Goal: Transaction & Acquisition: Purchase product/service

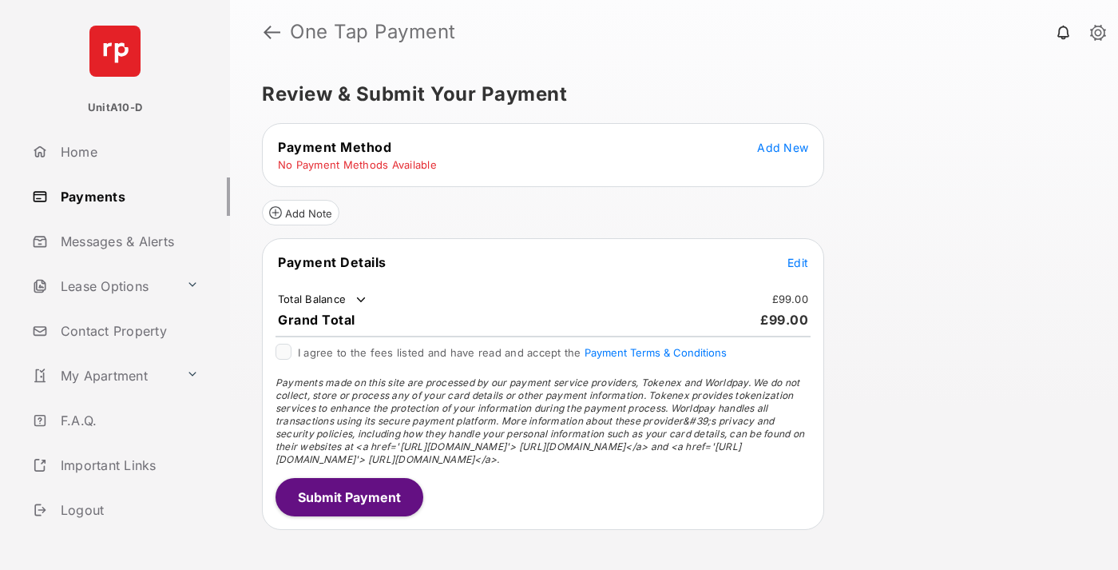
click at [783, 147] on span "Add New" at bounding box center [782, 148] width 51 height 14
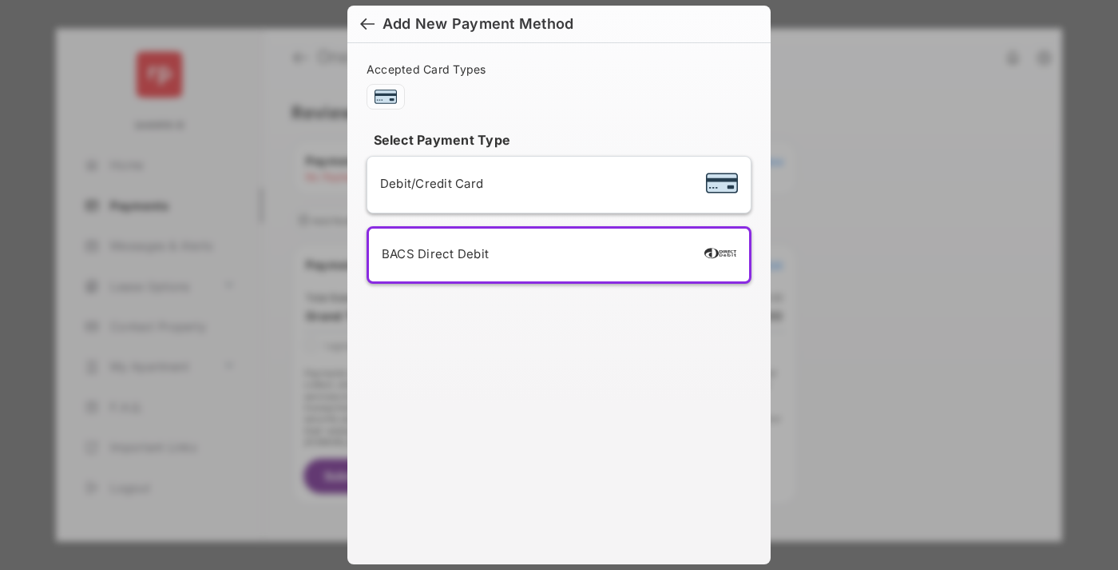
click at [556, 255] on div "BACS Direct Debit" at bounding box center [559, 254] width 355 height 27
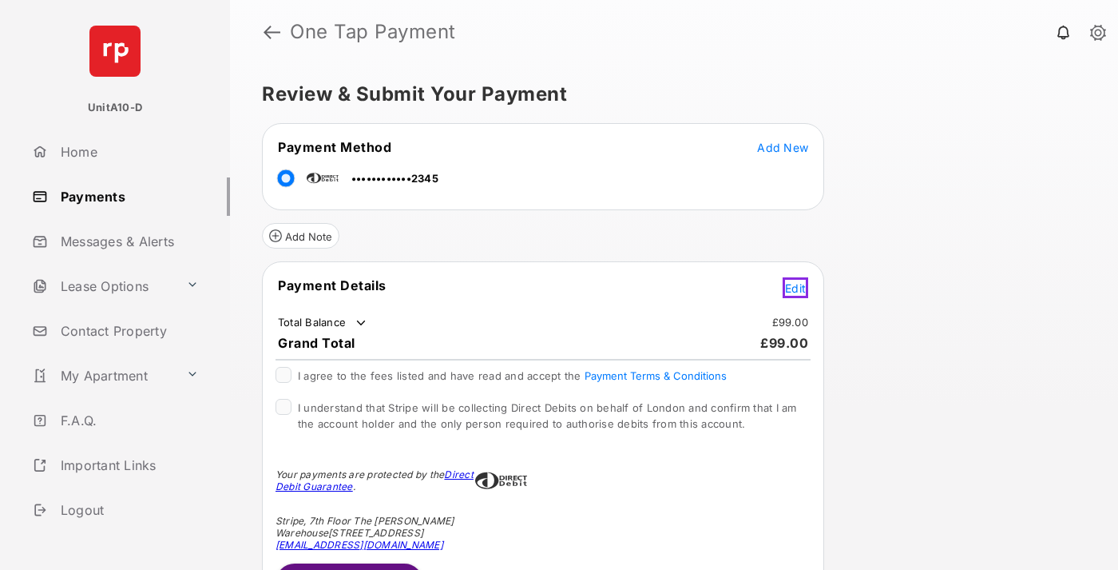
click at [798, 285] on span "Edit" at bounding box center [795, 288] width 21 height 14
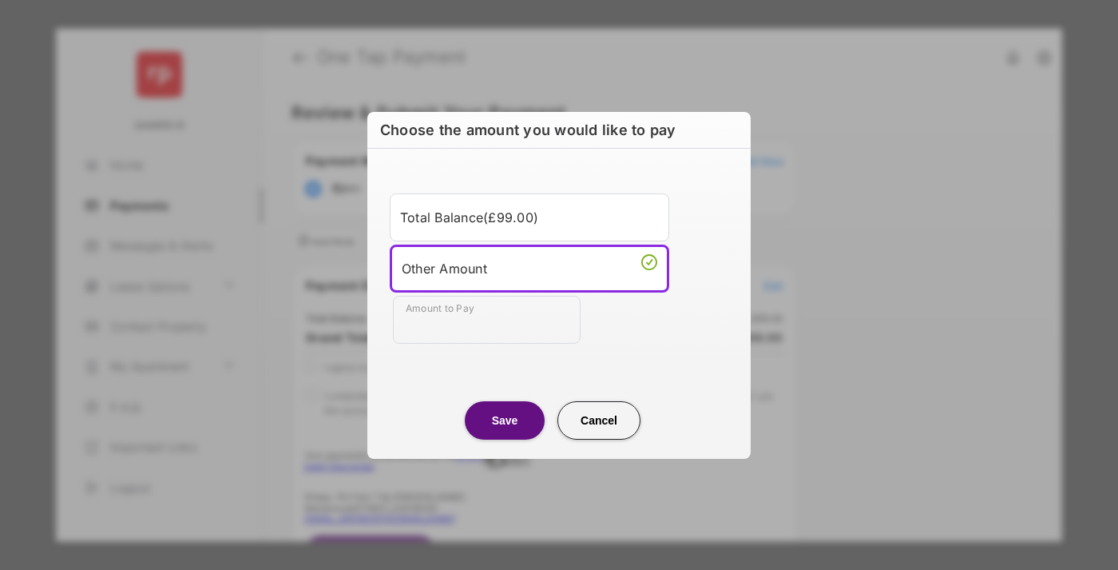
click at [530, 268] on div "Other Amount" at bounding box center [530, 268] width 256 height 24
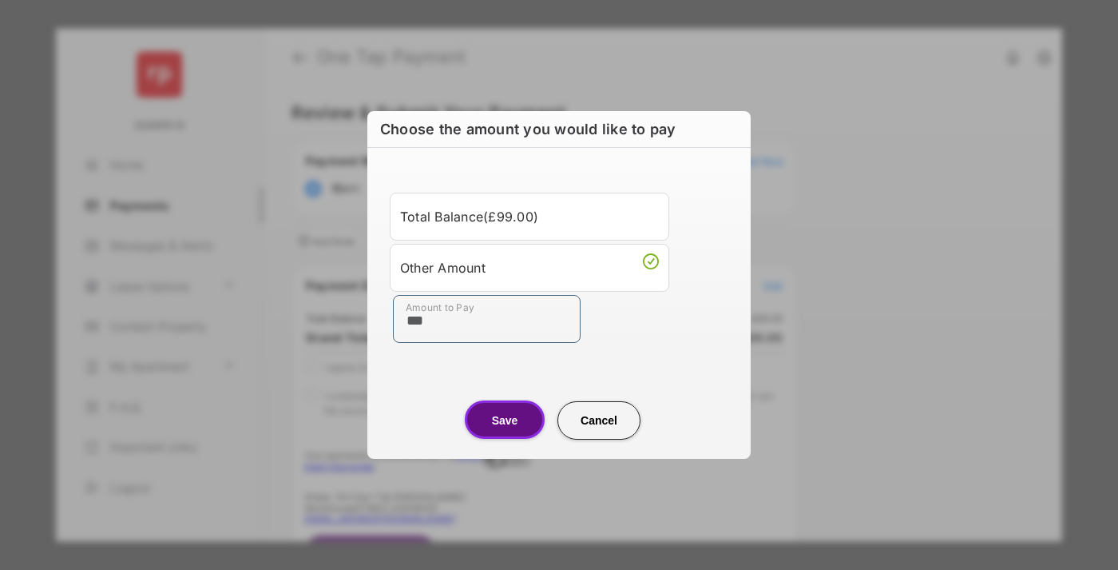
type input "***"
click at [505, 419] on button "Save" at bounding box center [505, 419] width 80 height 38
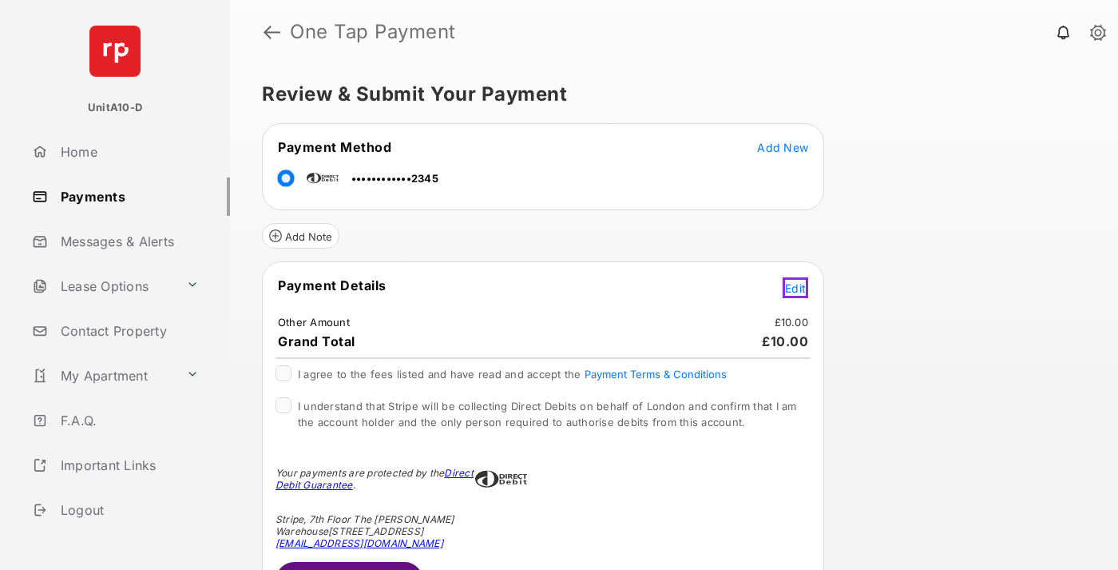
click at [798, 285] on span "Edit" at bounding box center [795, 288] width 21 height 14
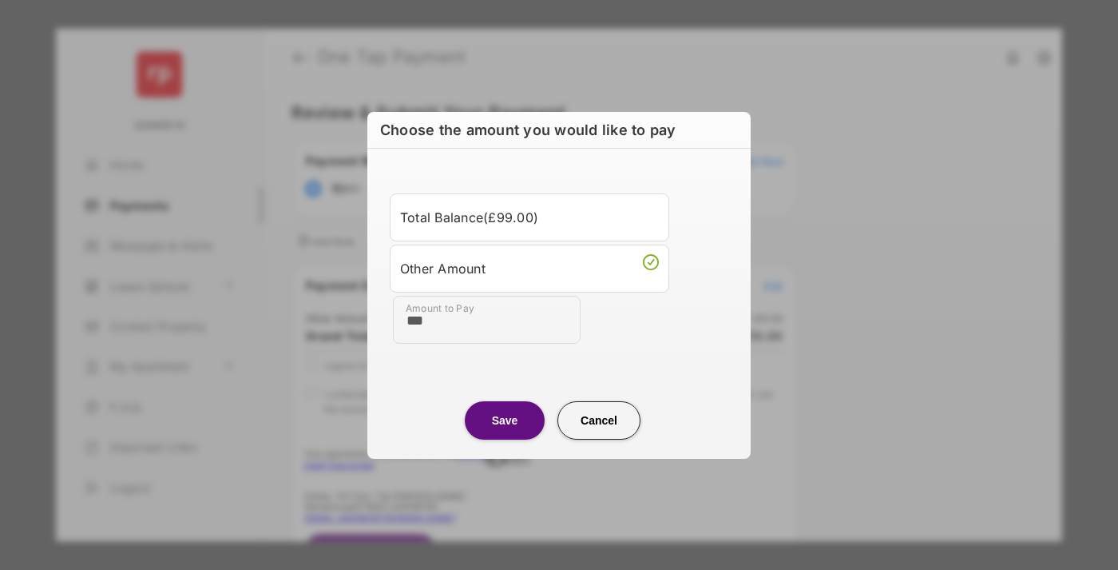
click at [505, 419] on button "Save" at bounding box center [505, 420] width 80 height 38
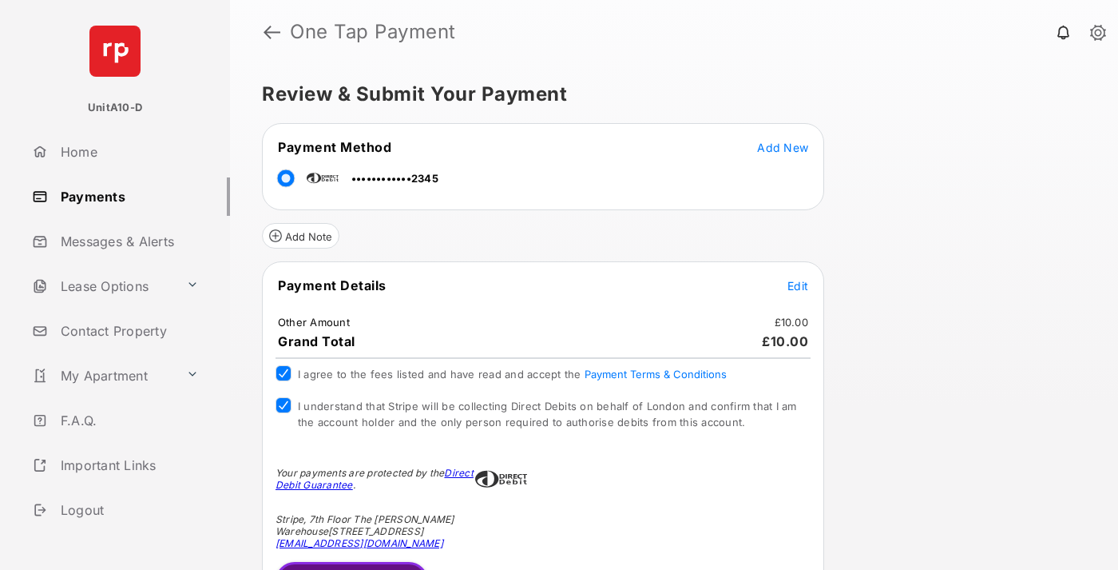
click at [348, 565] on button "Submit Payment" at bounding box center [352, 581] width 153 height 38
